Goal: Information Seeking & Learning: Learn about a topic

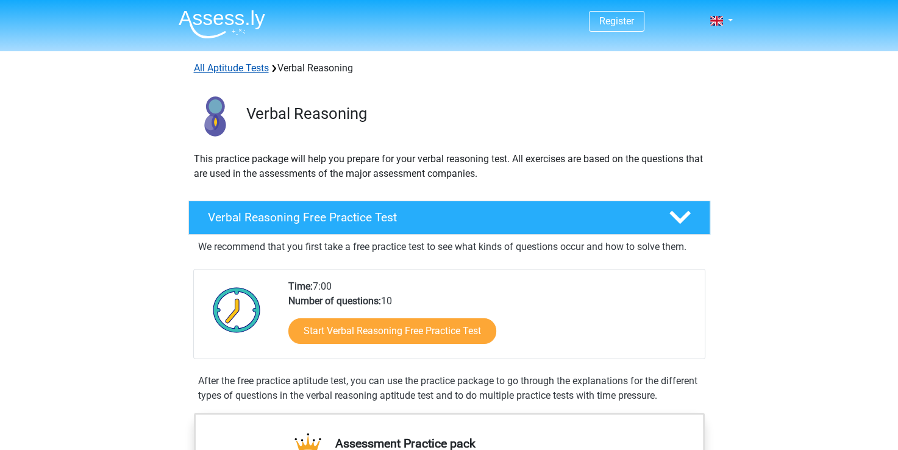
click at [238, 70] on link "All Aptitude Tests" at bounding box center [231, 68] width 75 height 12
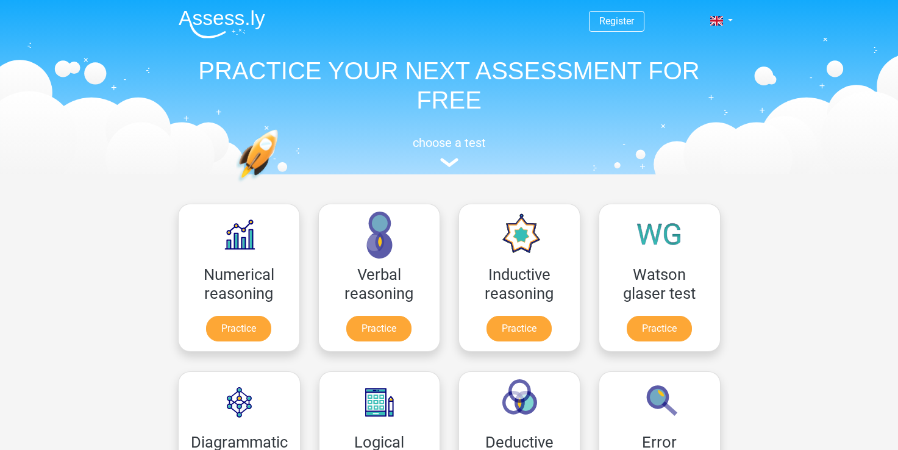
scroll to position [194, 0]
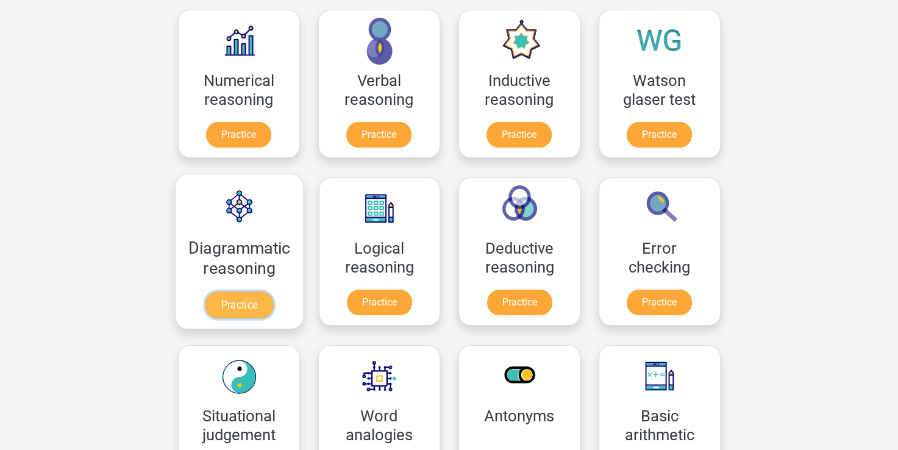
click at [233, 302] on link "Practice" at bounding box center [239, 304] width 68 height 27
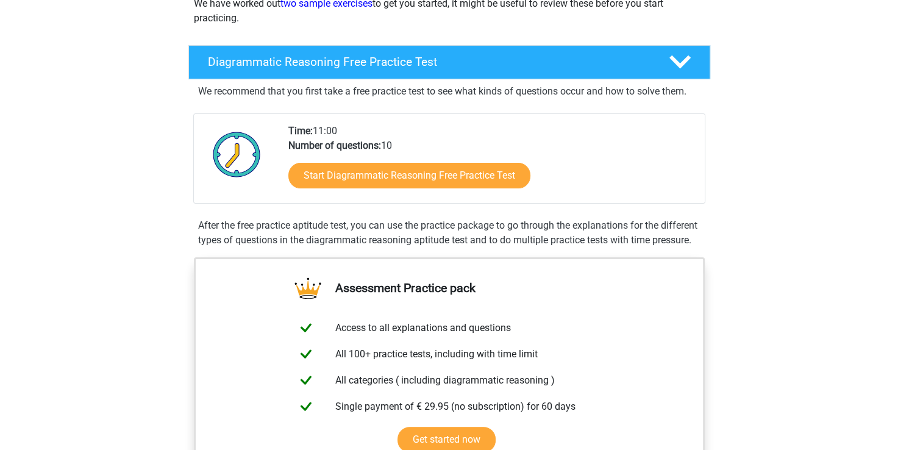
scroll to position [210, 0]
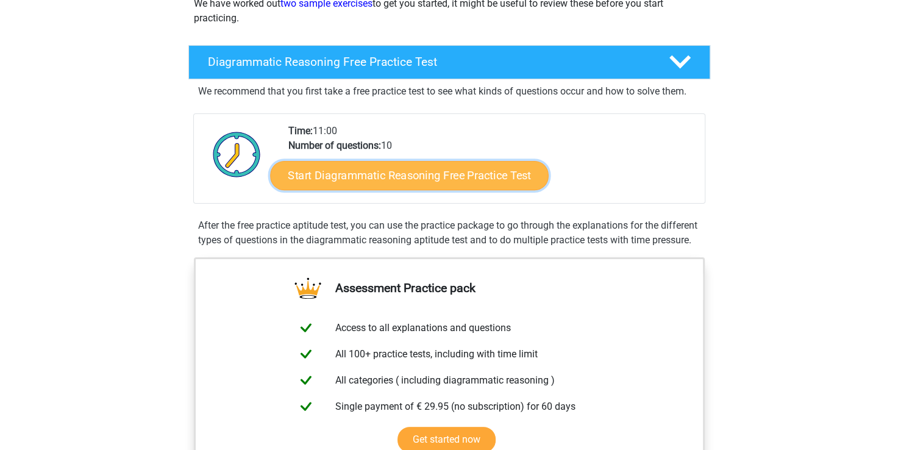
click at [366, 179] on link "Start Diagrammatic Reasoning Free Practice Test" at bounding box center [409, 174] width 279 height 29
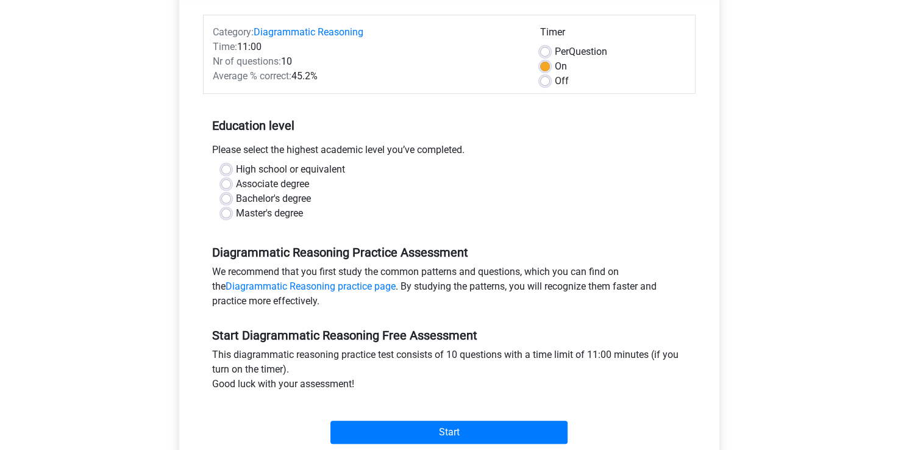
scroll to position [145, 0]
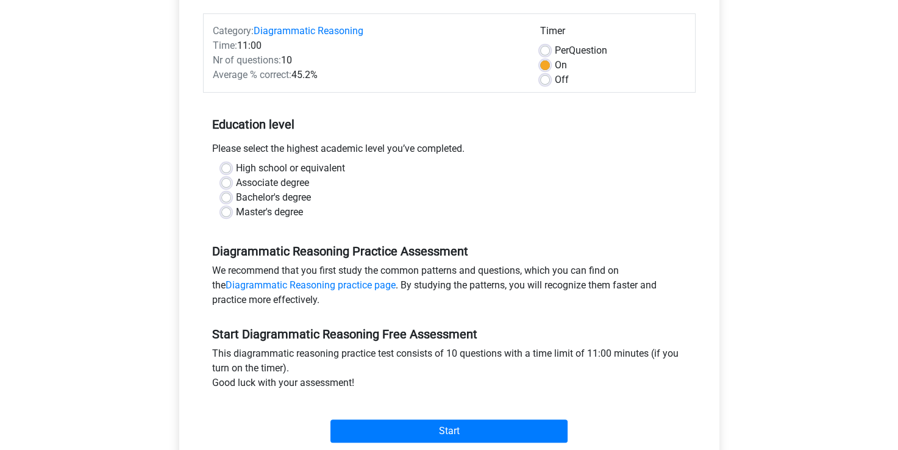
click at [230, 212] on div "Master's degree" at bounding box center [449, 212] width 456 height 15
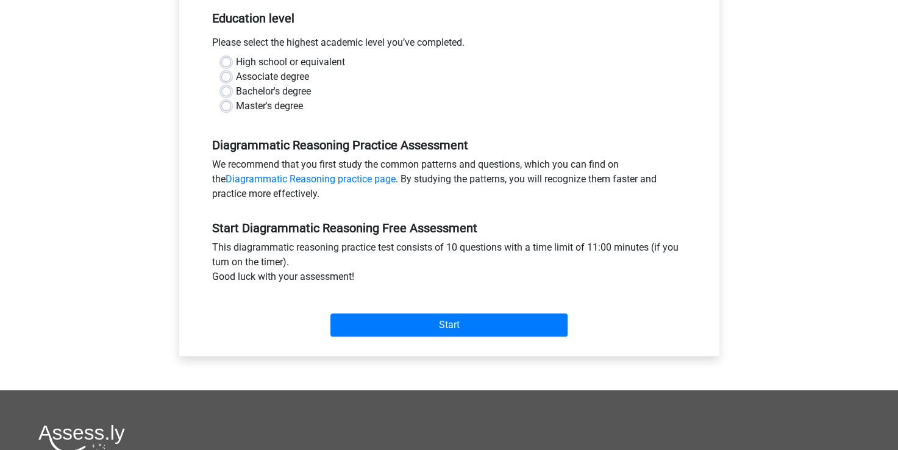
scroll to position [252, 0]
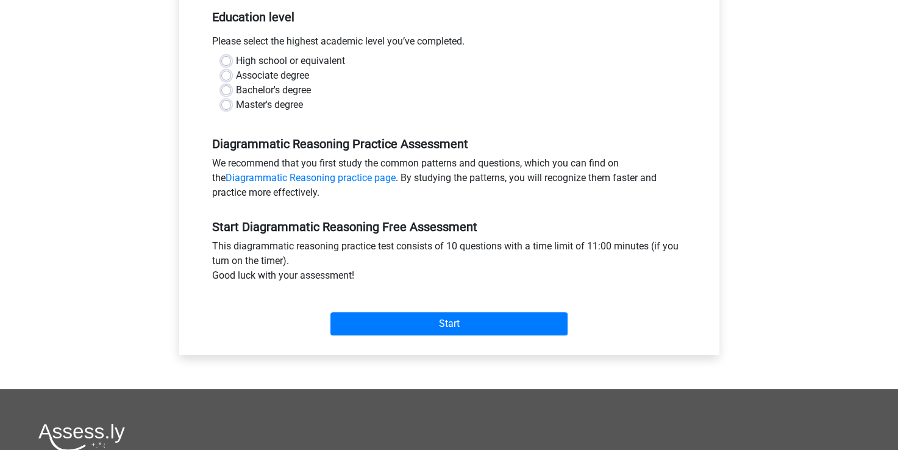
click at [236, 106] on label "Master's degree" at bounding box center [269, 105] width 67 height 15
click at [223, 106] on input "Master's degree" at bounding box center [226, 104] width 10 height 12
radio input "true"
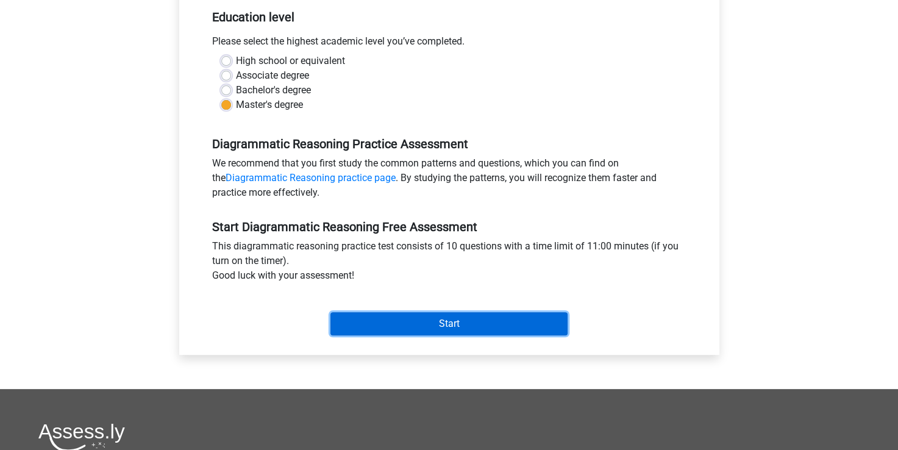
click at [412, 325] on input "Start" at bounding box center [448, 323] width 237 height 23
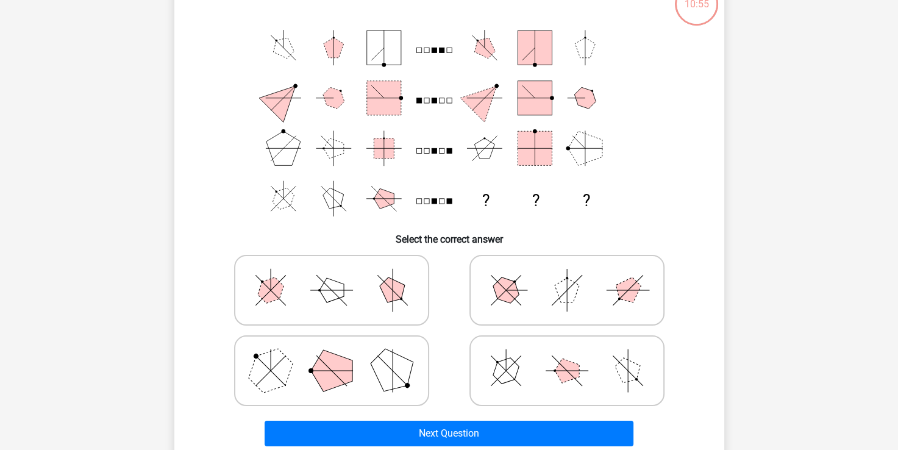
scroll to position [90, 0]
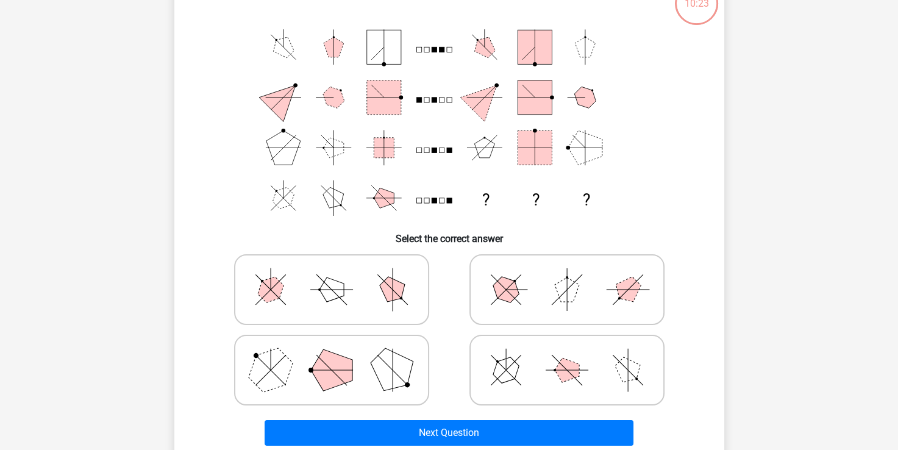
click at [307, 351] on icon at bounding box center [331, 370] width 183 height 61
click at [332, 351] on input "radio" at bounding box center [336, 351] width 8 height 8
radio input "true"
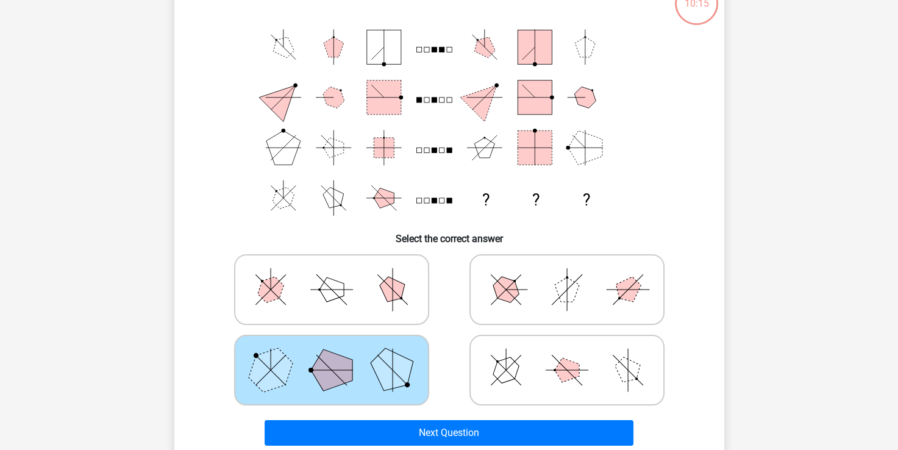
click at [293, 56] on icon "? ? ?" at bounding box center [449, 122] width 491 height 201
click at [521, 371] on icon at bounding box center [566, 370] width 183 height 61
click at [567, 355] on input "radio" at bounding box center [571, 351] width 8 height 8
radio input "true"
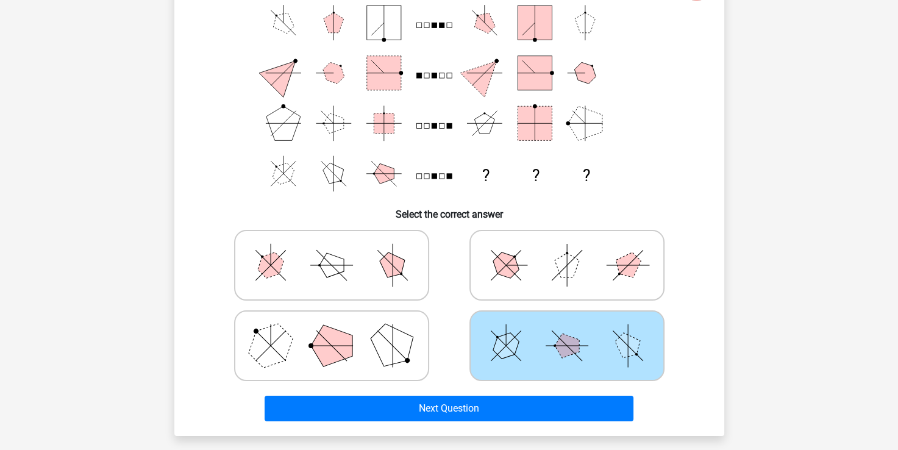
scroll to position [112, 0]
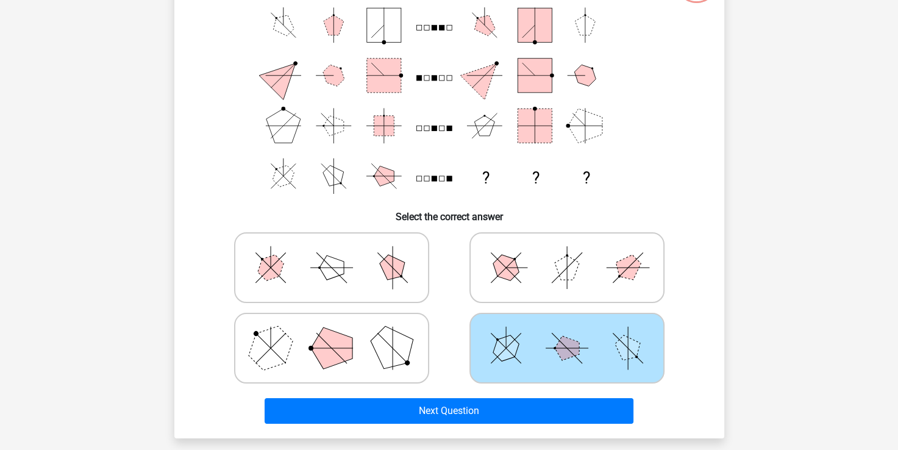
click at [373, 349] on icon at bounding box center [331, 348] width 183 height 61
click at [340, 333] on input "radio" at bounding box center [336, 329] width 8 height 8
radio input "true"
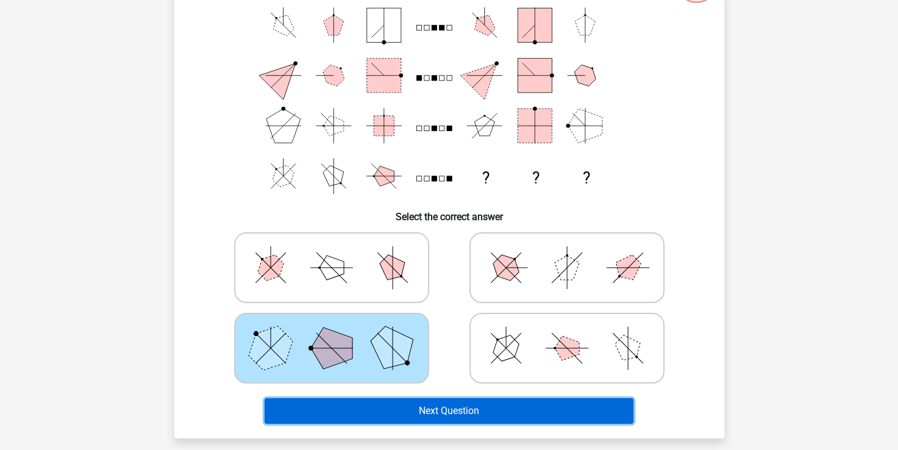
click at [430, 409] on button "Next Question" at bounding box center [449, 411] width 369 height 26
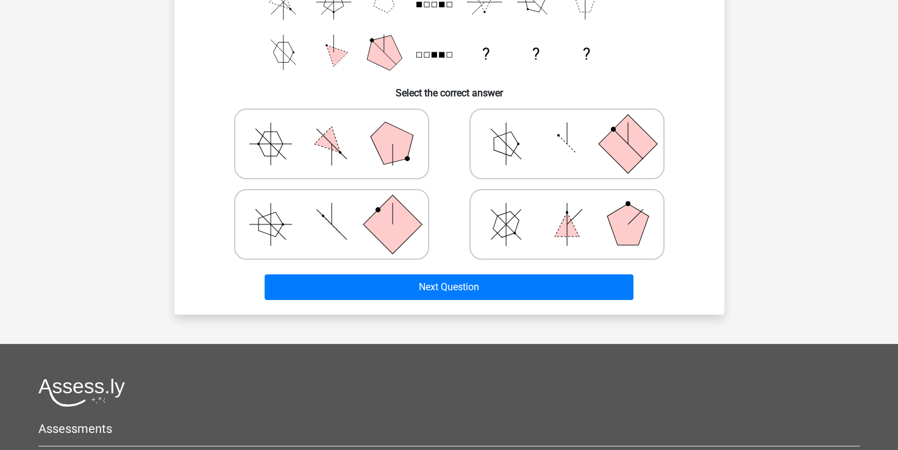
scroll to position [238, 0]
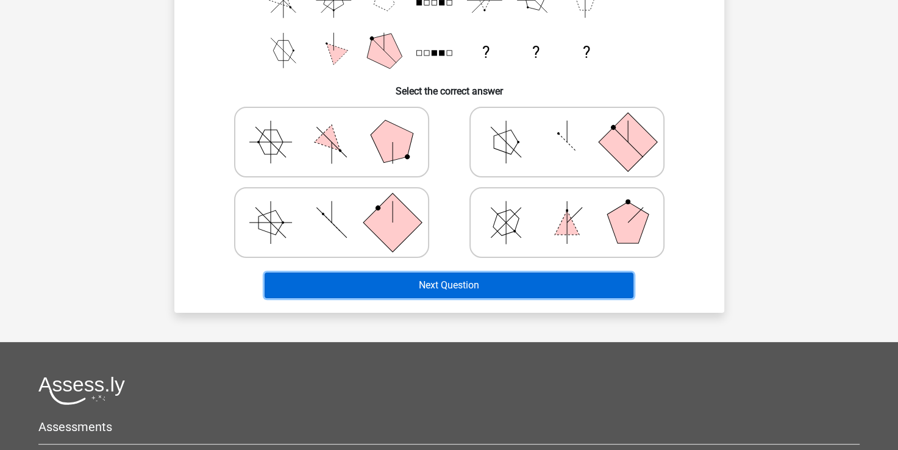
click at [455, 282] on button "Next Question" at bounding box center [449, 285] width 369 height 26
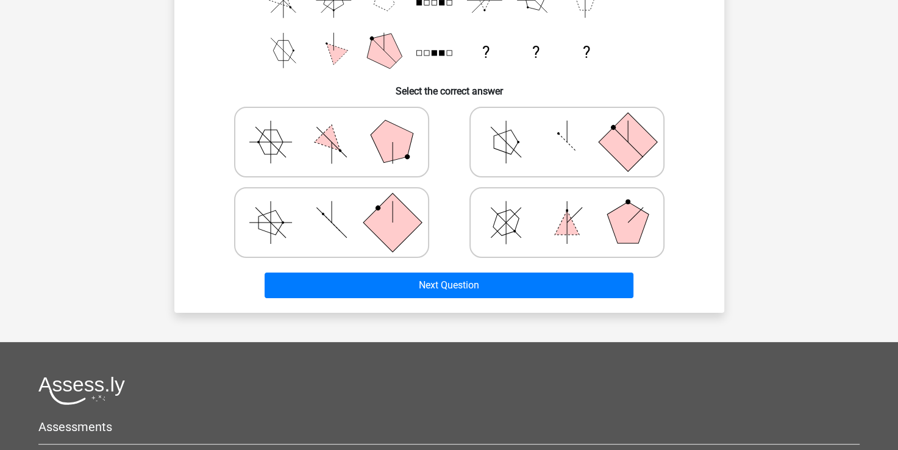
click at [472, 144] on label at bounding box center [566, 142] width 195 height 71
click at [567, 127] on input "radio" at bounding box center [571, 123] width 8 height 8
radio input "true"
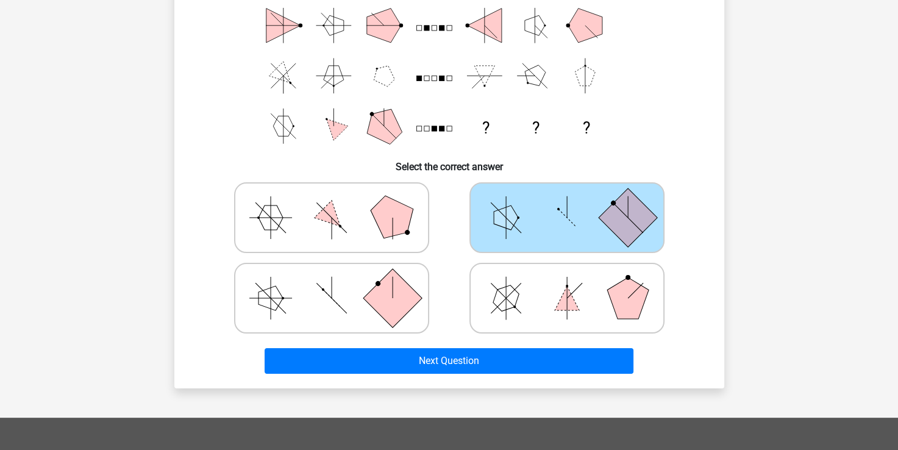
scroll to position [166, 0]
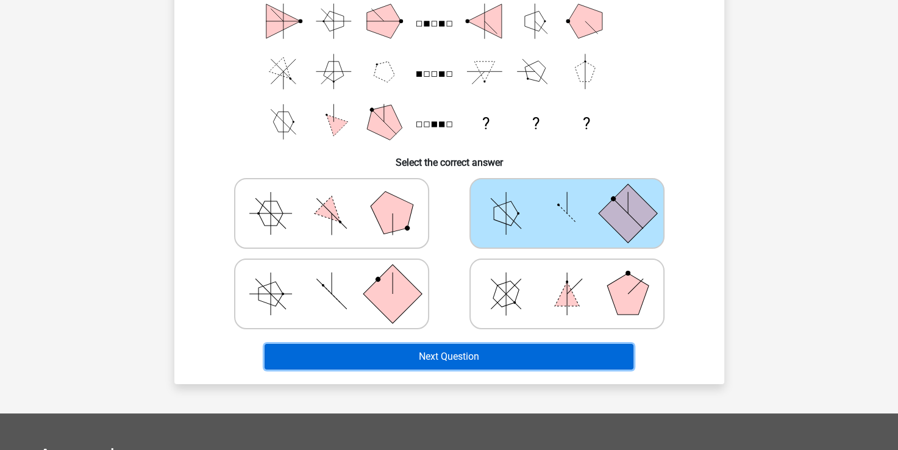
click at [408, 357] on button "Next Question" at bounding box center [449, 357] width 369 height 26
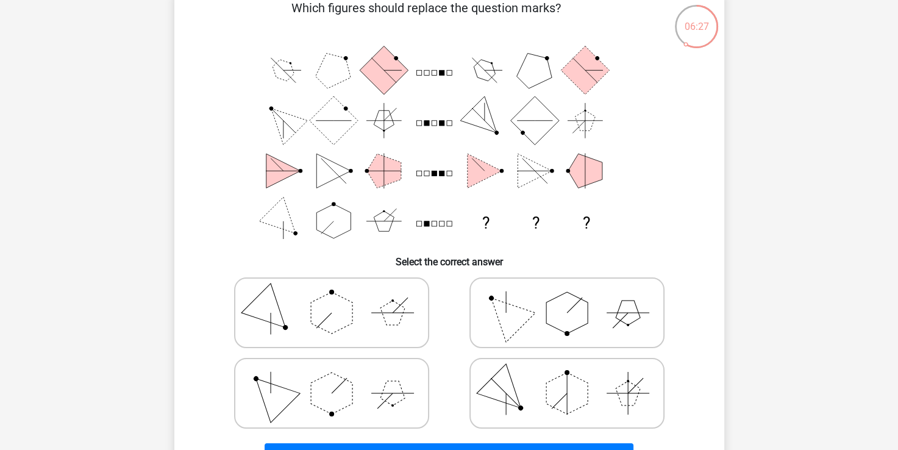
scroll to position [68, 0]
click at [295, 388] on icon at bounding box center [331, 392] width 183 height 61
click at [332, 377] on input "radio" at bounding box center [336, 373] width 8 height 8
radio input "true"
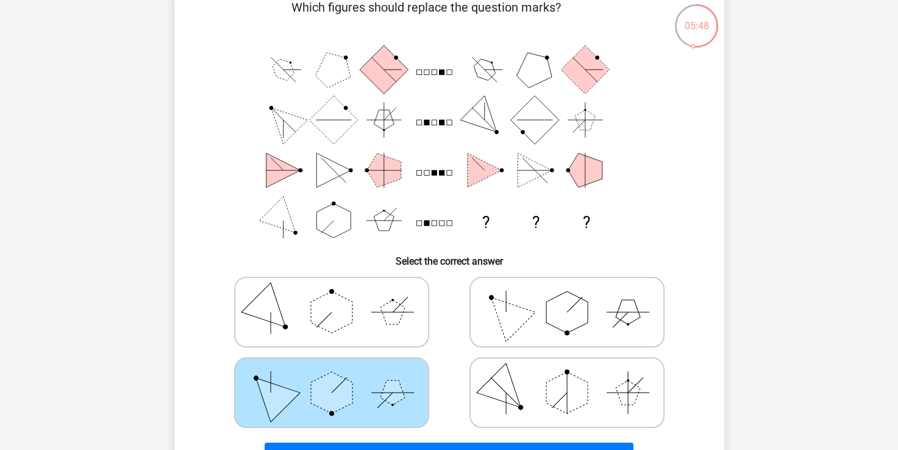
scroll to position [254, 0]
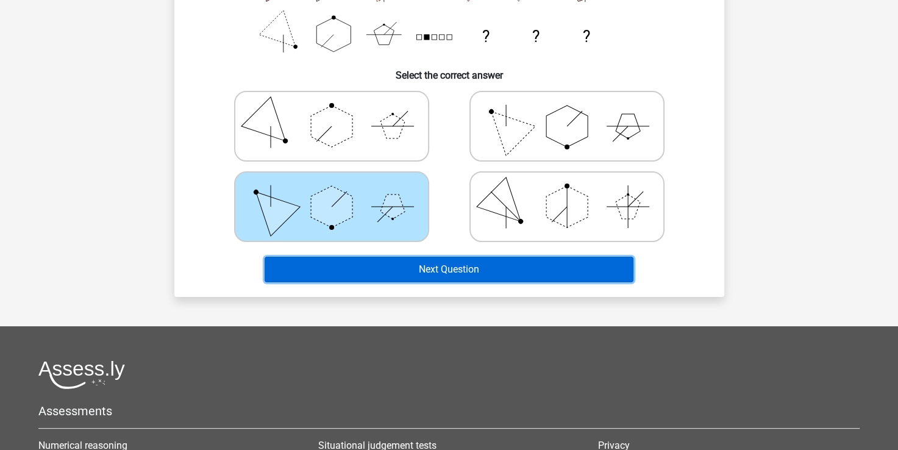
click at [388, 276] on button "Next Question" at bounding box center [449, 270] width 369 height 26
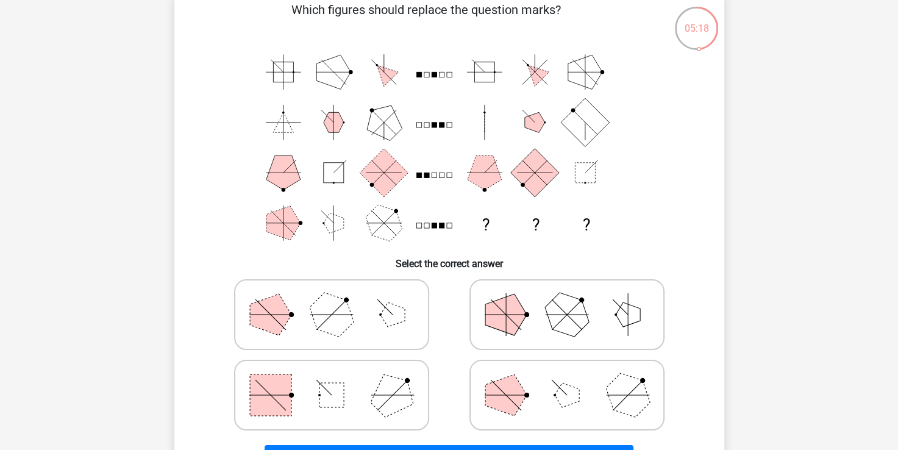
scroll to position [65, 0]
click at [531, 407] on icon at bounding box center [566, 395] width 183 height 61
click at [567, 380] on input "radio" at bounding box center [571, 376] width 8 height 8
radio input "true"
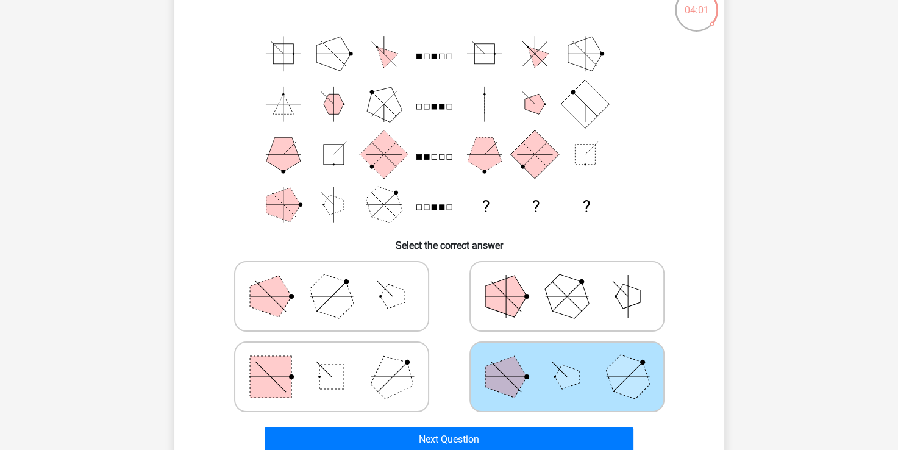
scroll to position [84, 0]
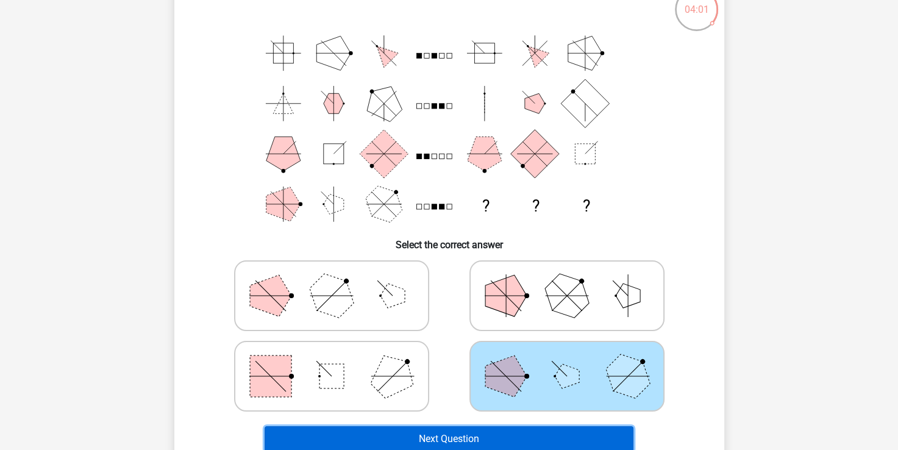
click at [475, 443] on button "Next Question" at bounding box center [449, 439] width 369 height 26
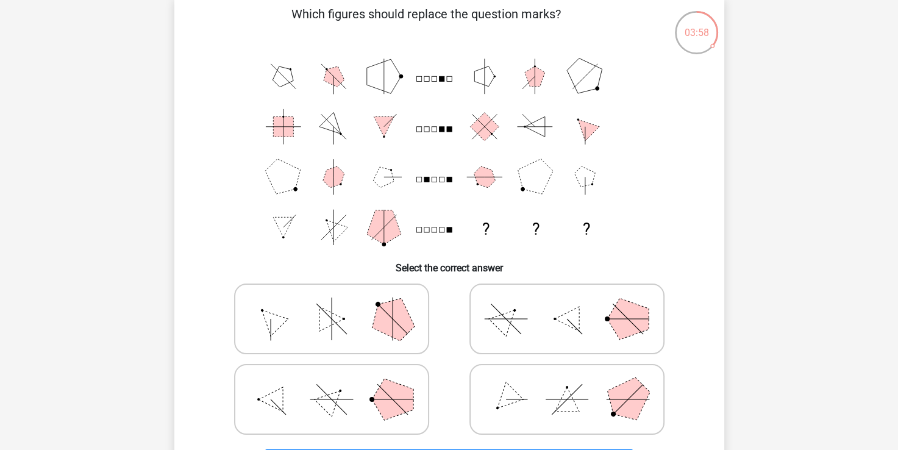
scroll to position [62, 0]
click at [385, 403] on polygon at bounding box center [392, 398] width 41 height 41
click at [340, 383] on input "radio" at bounding box center [336, 379] width 8 height 8
radio input "true"
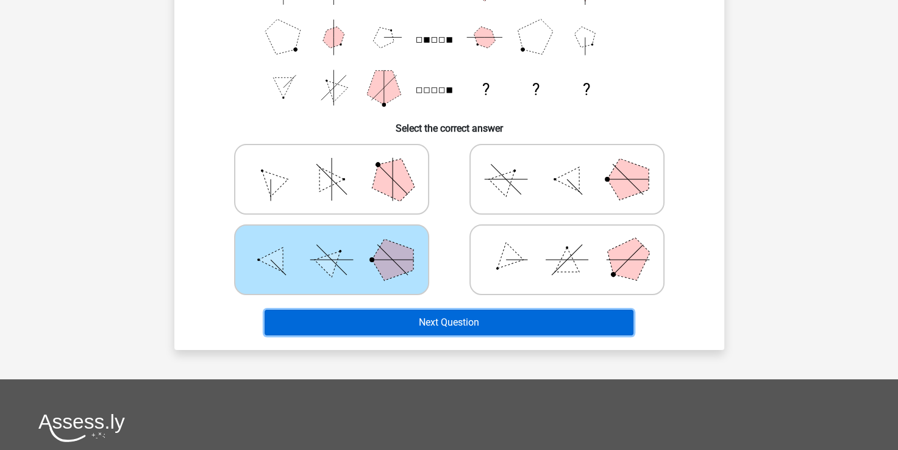
click at [447, 310] on button "Next Question" at bounding box center [449, 323] width 369 height 26
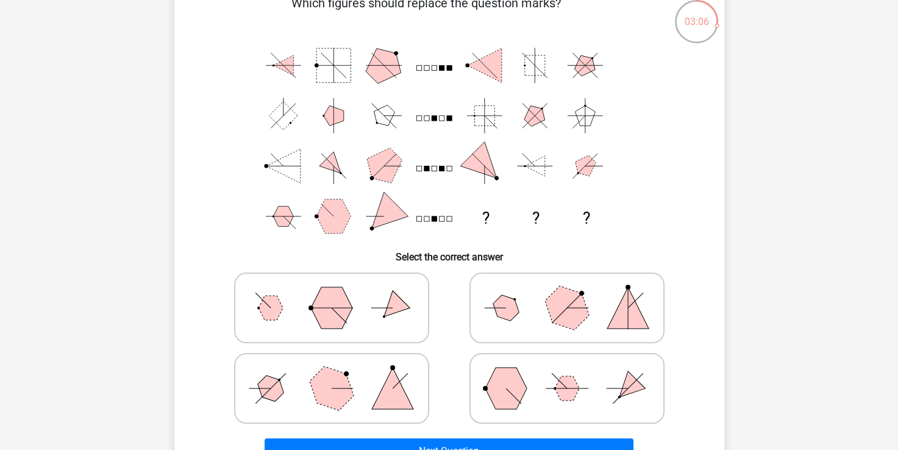
scroll to position [73, 0]
click at [489, 372] on icon at bounding box center [566, 387] width 183 height 61
click at [567, 372] on input "radio" at bounding box center [571, 368] width 8 height 8
radio input "true"
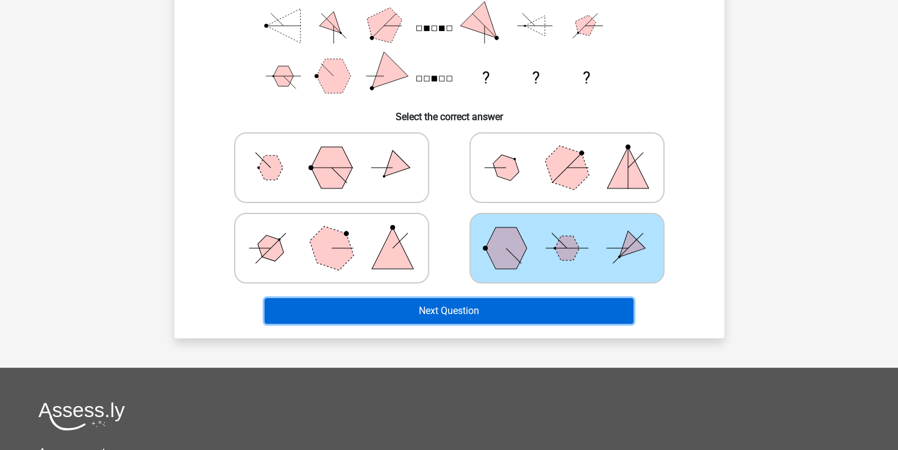
click at [453, 298] on button "Next Question" at bounding box center [449, 311] width 369 height 26
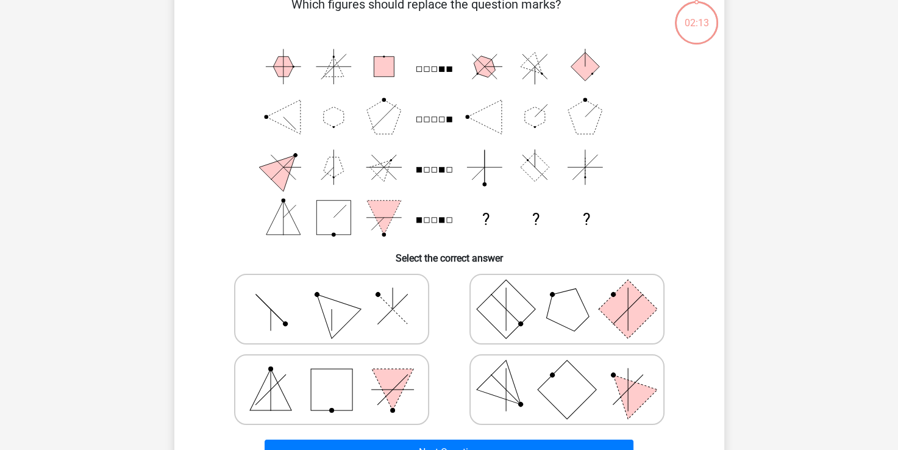
scroll to position [56, 0]
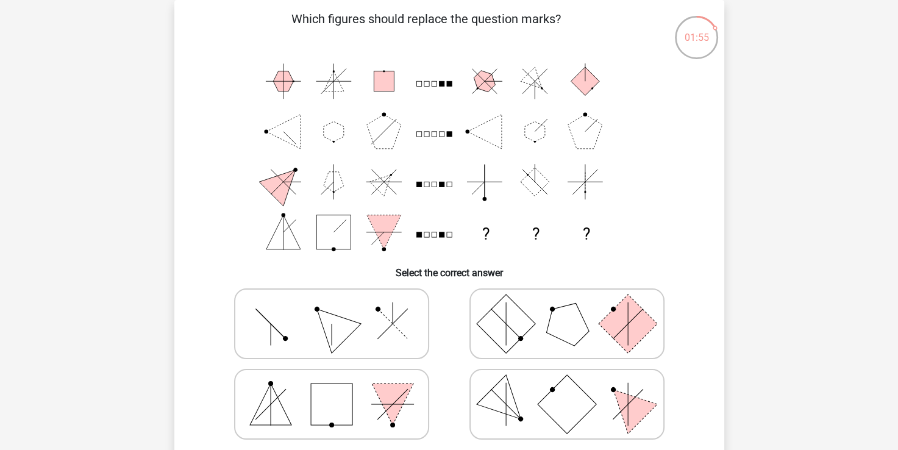
click at [509, 384] on polygon at bounding box center [505, 404] width 59 height 59
click at [567, 384] on input "radio" at bounding box center [571, 385] width 8 height 8
radio input "true"
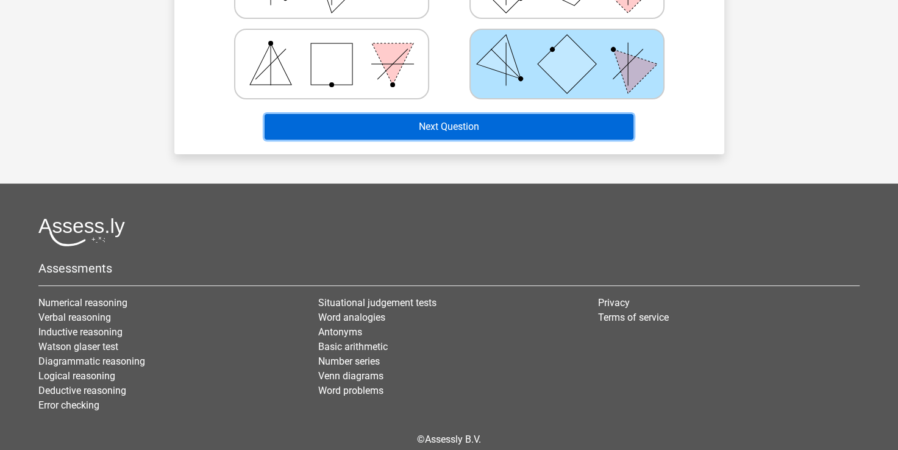
click at [478, 128] on button "Next Question" at bounding box center [449, 127] width 369 height 26
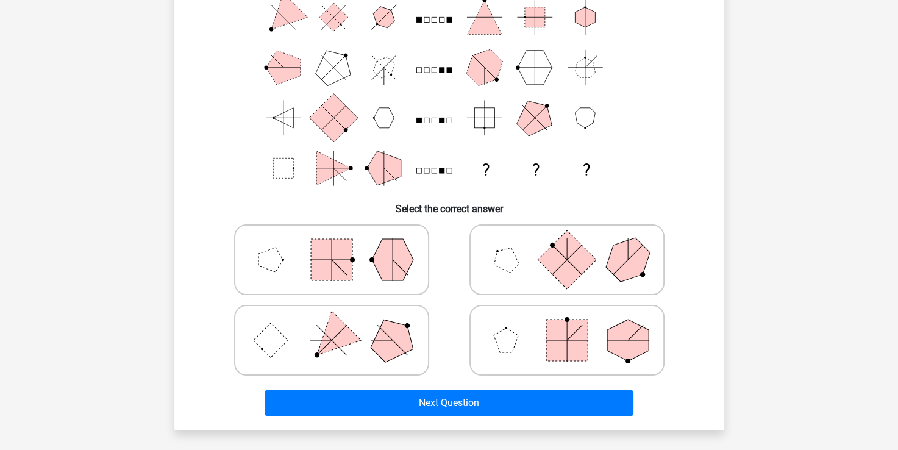
scroll to position [129, 0]
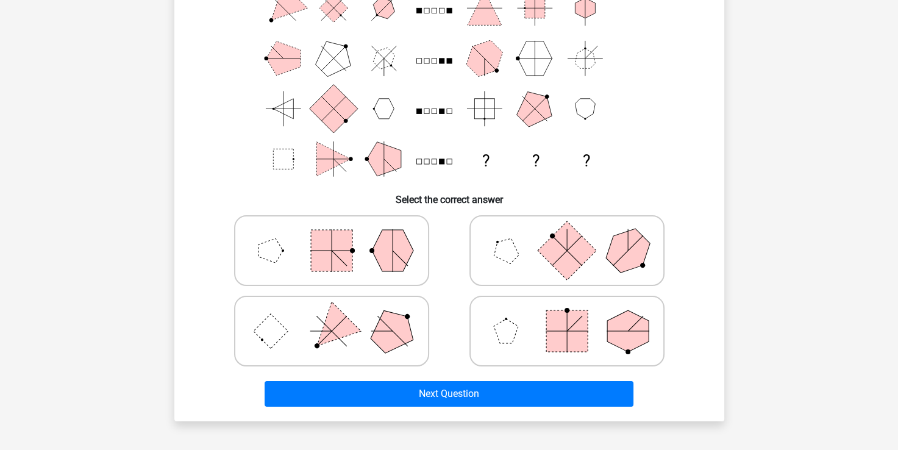
click at [332, 317] on polygon at bounding box center [331, 331] width 59 height 59
click at [332, 316] on input "radio" at bounding box center [336, 312] width 8 height 8
radio input "true"
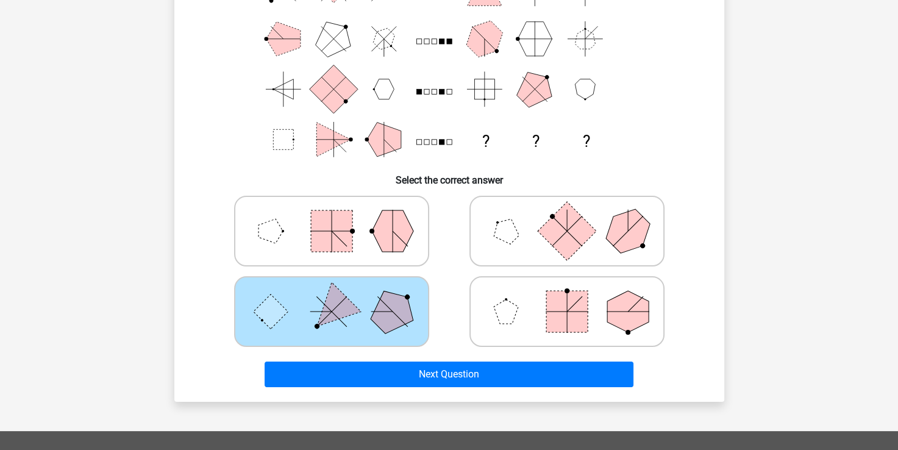
scroll to position [152, 0]
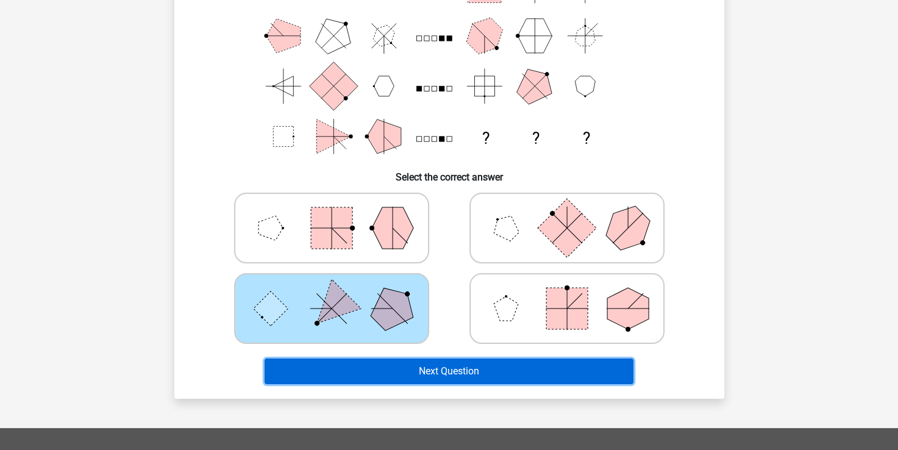
click at [466, 379] on button "Next Question" at bounding box center [449, 371] width 369 height 26
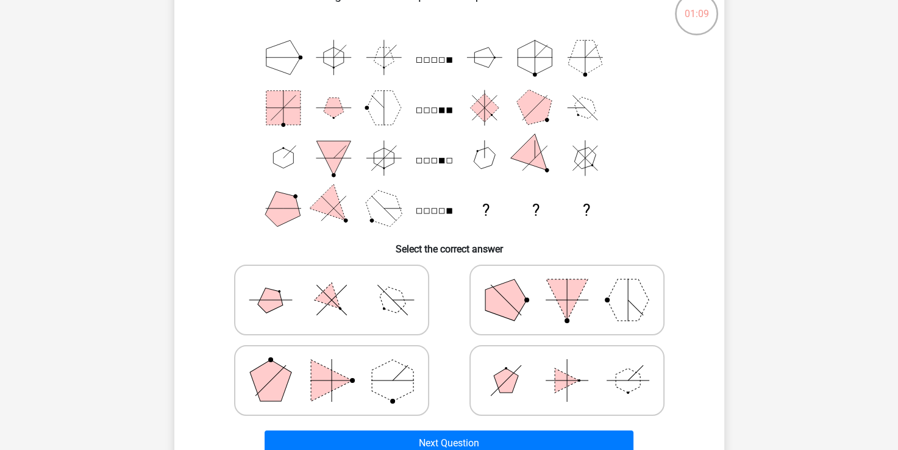
scroll to position [80, 0]
click at [513, 387] on polygon at bounding box center [506, 380] width 24 height 24
click at [567, 364] on input "radio" at bounding box center [571, 361] width 8 height 8
radio input "true"
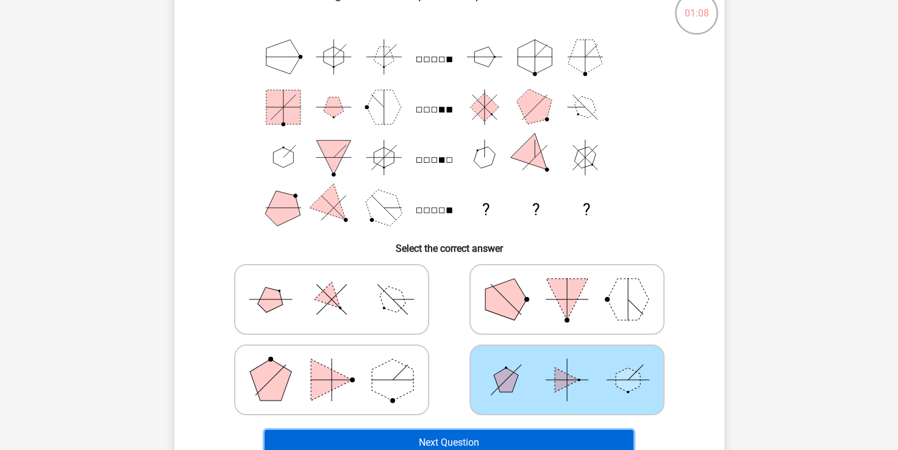
click at [429, 434] on button "Next Question" at bounding box center [449, 443] width 369 height 26
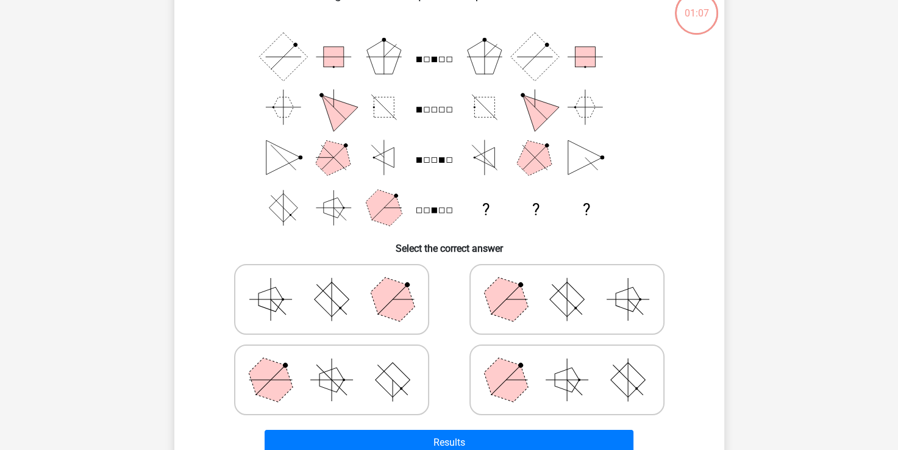
scroll to position [56, 0]
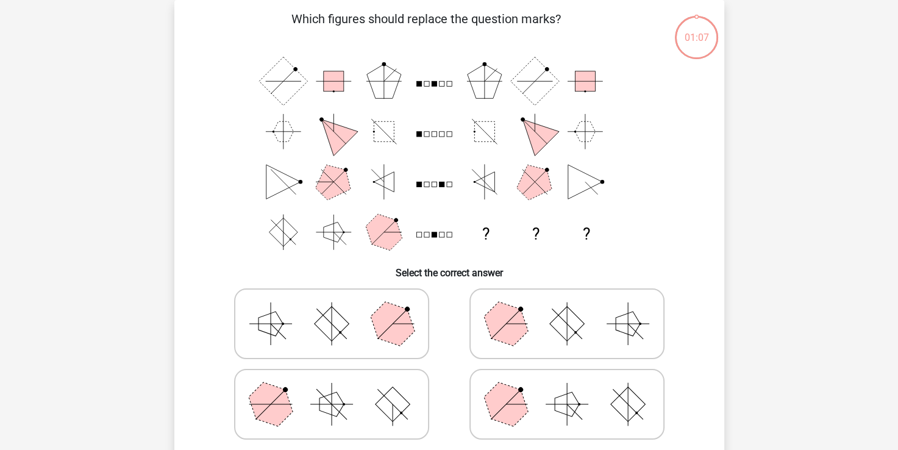
click at [512, 413] on polygon at bounding box center [505, 404] width 59 height 59
click at [567, 389] on input "radio" at bounding box center [571, 385] width 8 height 8
radio input "true"
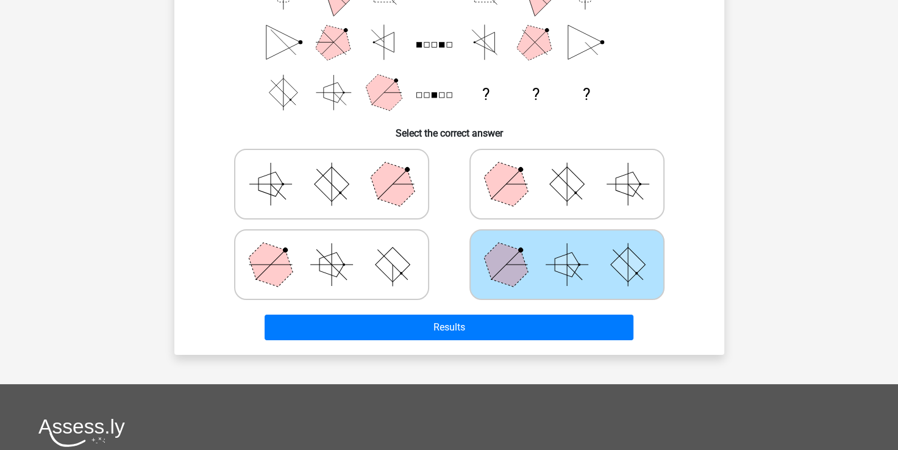
scroll to position [218, 0]
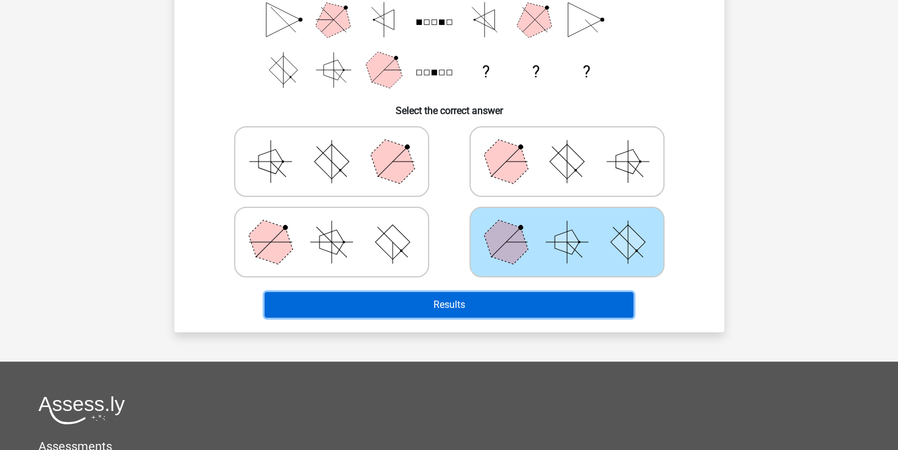
click at [488, 302] on button "Results" at bounding box center [449, 305] width 369 height 26
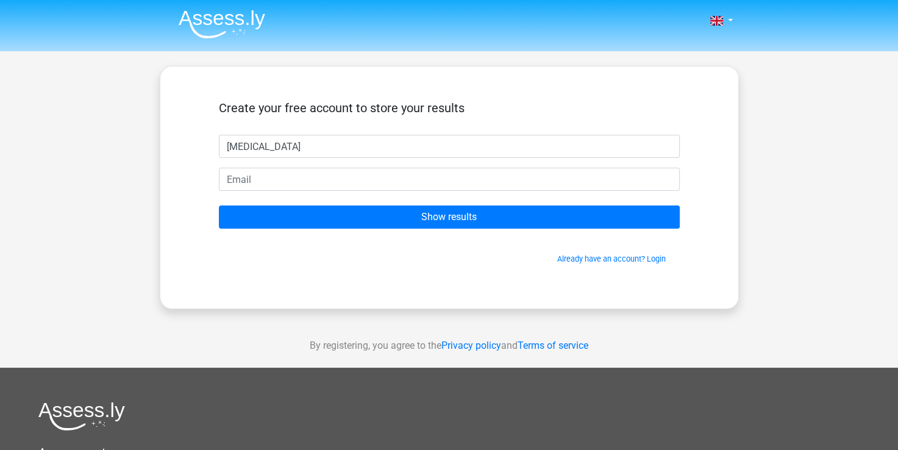
type input "[MEDICAL_DATA]"
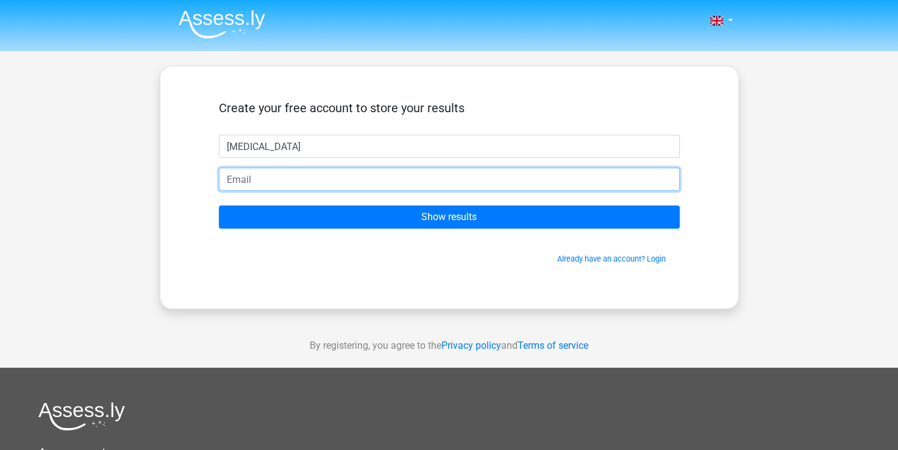
click at [427, 174] on input "email" at bounding box center [449, 179] width 461 height 23
type input "[EMAIL_ADDRESS][DOMAIN_NAME]"
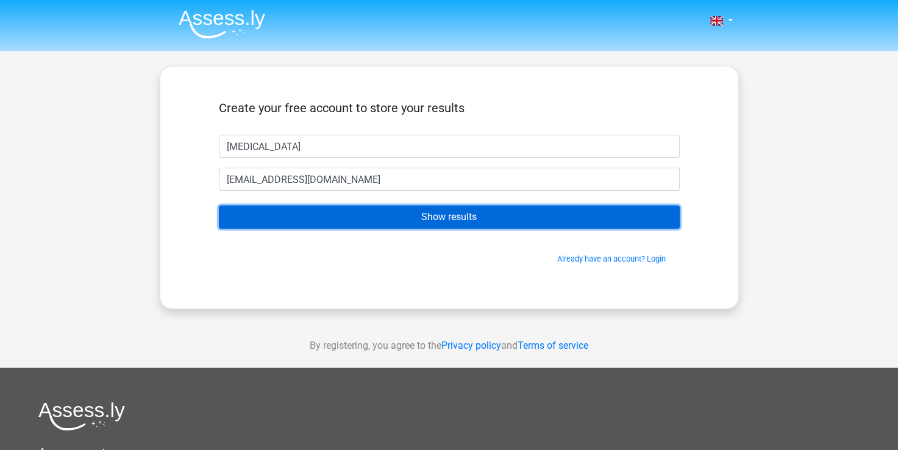
click at [349, 216] on input "Show results" at bounding box center [449, 216] width 461 height 23
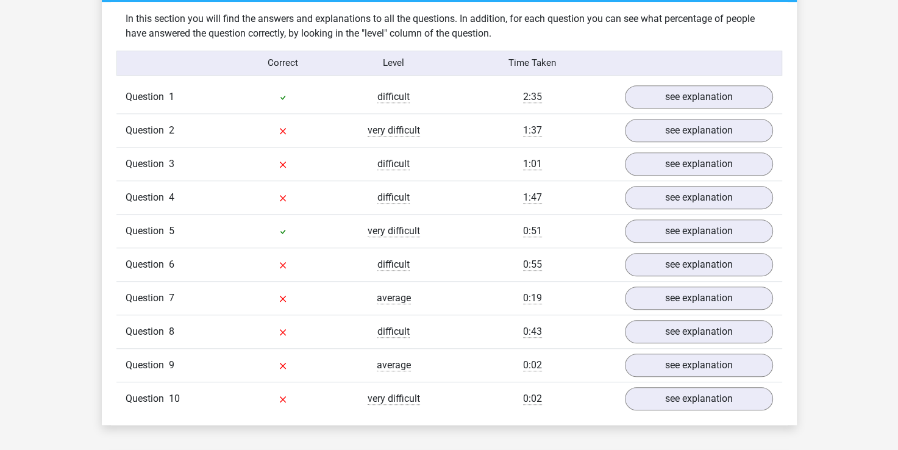
scroll to position [944, 0]
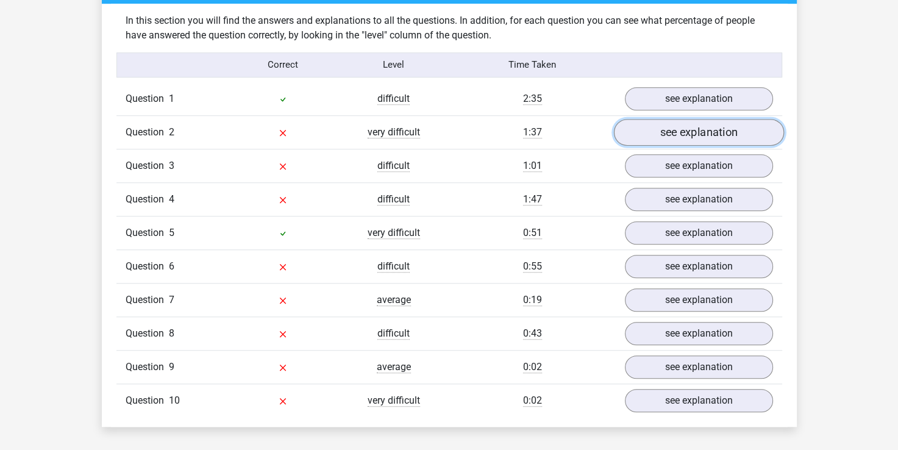
click at [654, 130] on link "see explanation" at bounding box center [698, 132] width 170 height 27
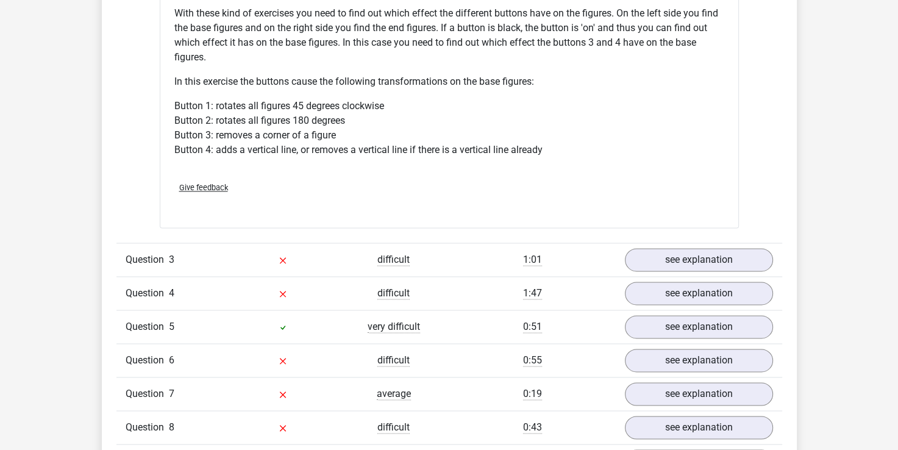
scroll to position [1591, 0]
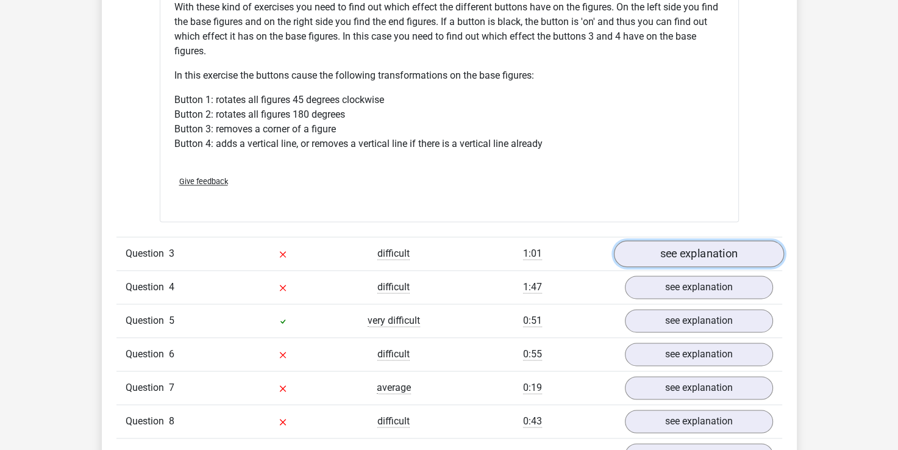
click at [699, 253] on link "see explanation" at bounding box center [698, 253] width 170 height 27
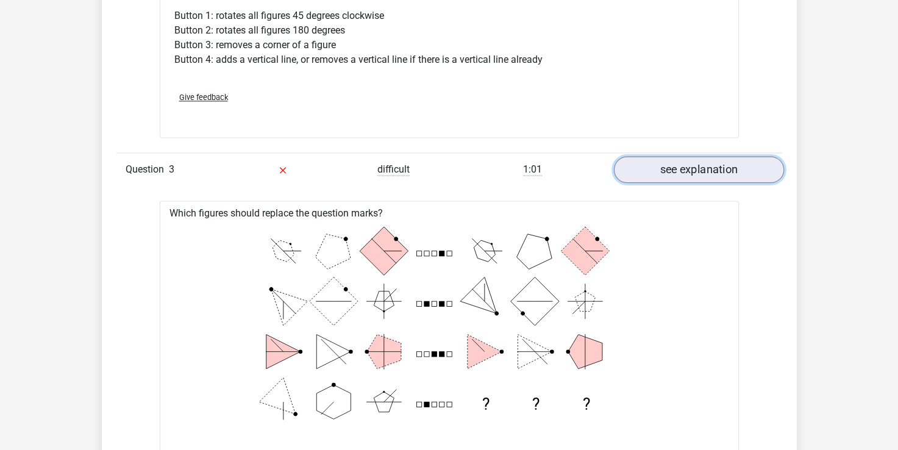
scroll to position [1677, 0]
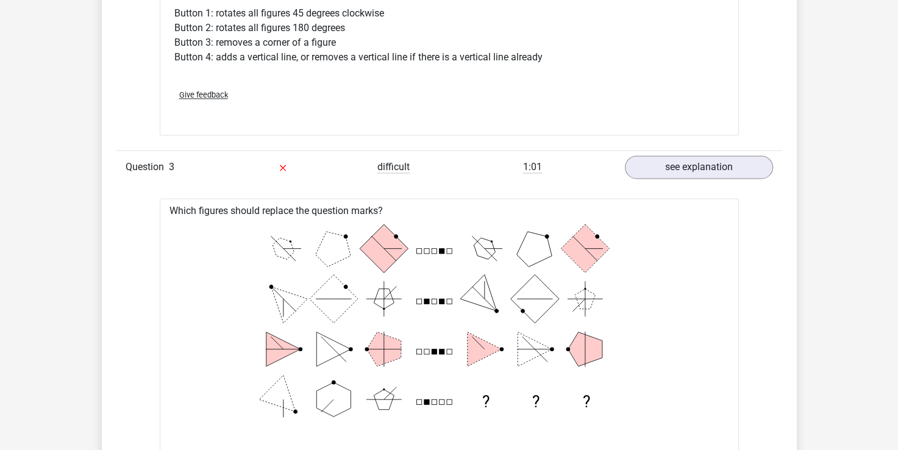
click at [666, 226] on icon "? ? ?" at bounding box center [449, 323] width 540 height 201
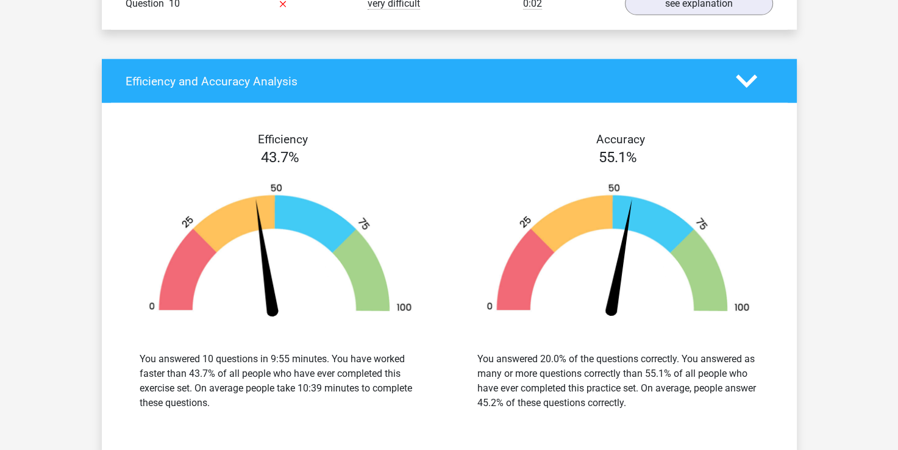
scroll to position [3035, 0]
